Goal: Find specific page/section: Find specific page/section

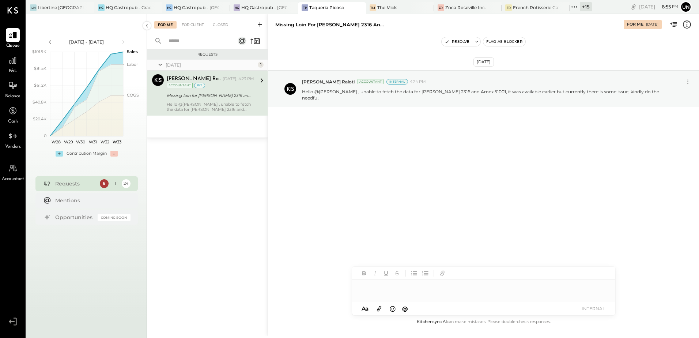
click at [573, 7] on icon at bounding box center [574, 7] width 10 height 10
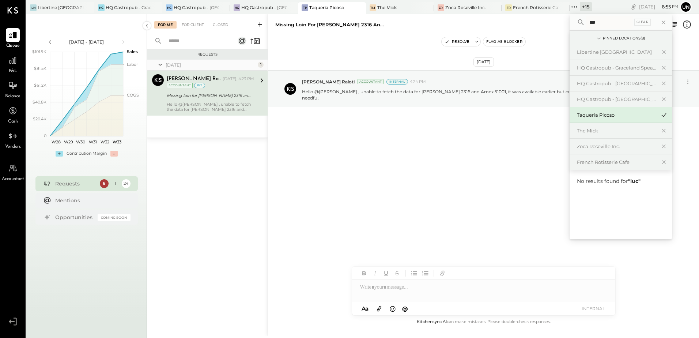
type input "***"
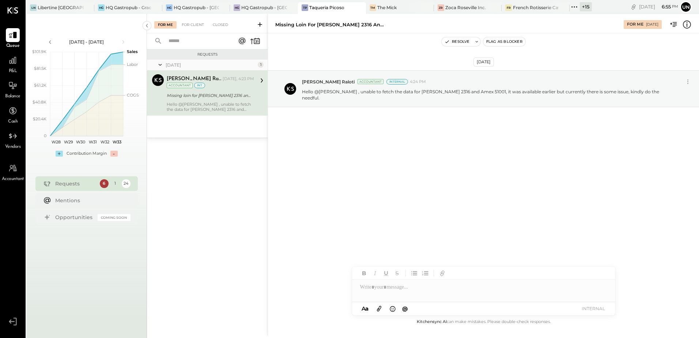
click at [154, 253] on div "Requests [DATE] 1 [PERSON_NAME] Raloti Accountant [PERSON_NAME] Raloti [DATE], …" at bounding box center [207, 183] width 121 height 268
click at [379, 231] on div "[DATE] [PERSON_NAME] Raloti Accountant Internal 4:24 PM Hello @[PERSON_NAME] , …" at bounding box center [483, 175] width 431 height 284
drag, startPoint x: 379, startPoint y: 231, endPoint x: 337, endPoint y: 132, distance: 108.4
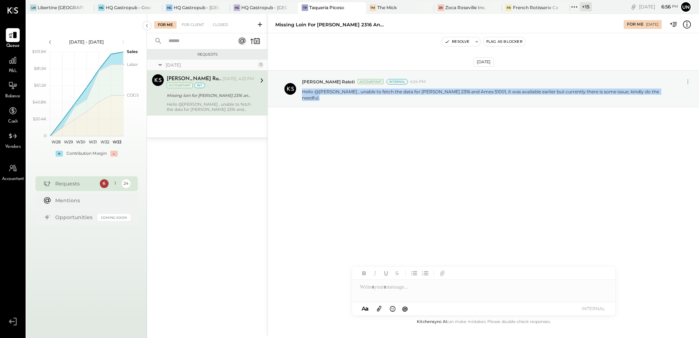
click at [337, 132] on div "[DATE] [PERSON_NAME] Raloti Accountant Internal 4:24 PM Hello @[PERSON_NAME] , …" at bounding box center [483, 107] width 431 height 110
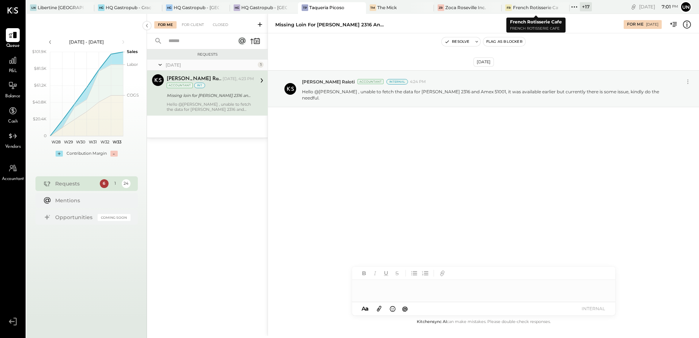
click at [577, 6] on icon at bounding box center [574, 7] width 10 height 10
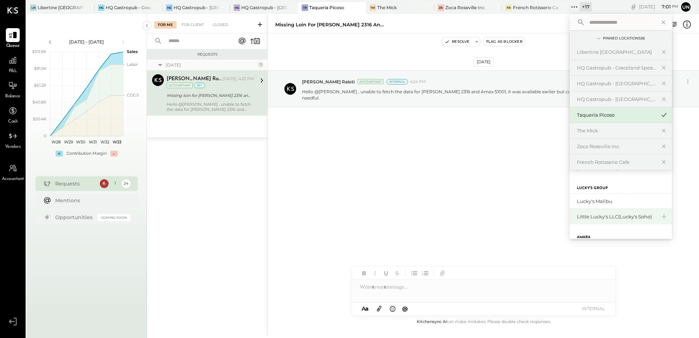
scroll to position [109, 0]
click at [599, 197] on div "Lucky's Malibu" at bounding box center [616, 197] width 79 height 7
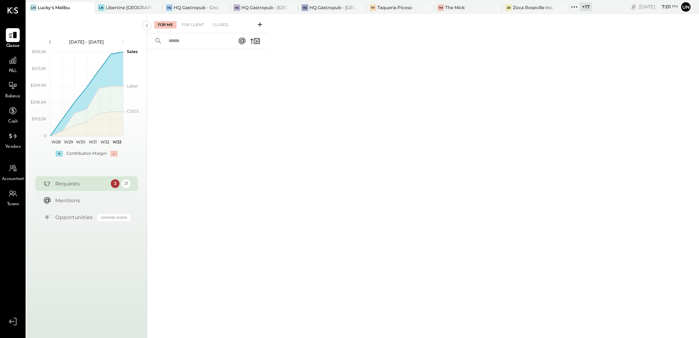
click at [12, 145] on span "Vendors" at bounding box center [13, 147] width 16 height 7
